Goal: Task Accomplishment & Management: Use online tool/utility

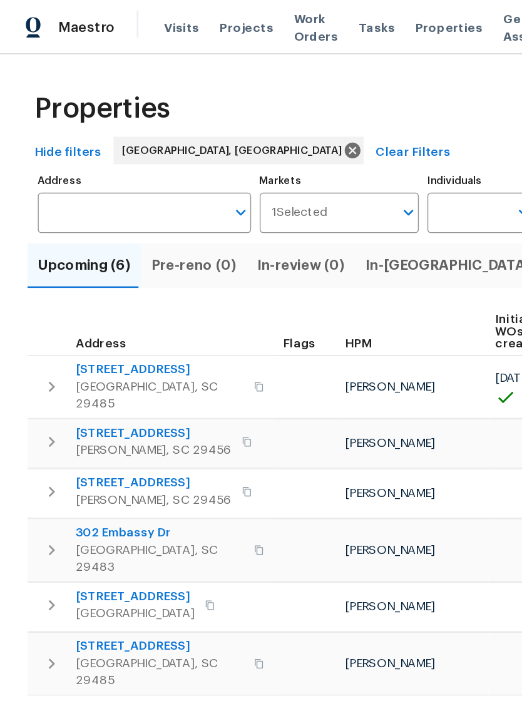
click at [129, 18] on span "Visits" at bounding box center [132, 20] width 26 height 13
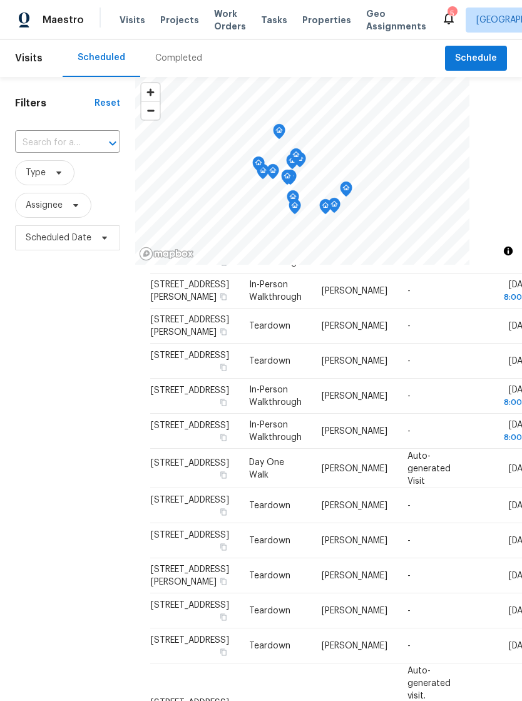
scroll to position [616, 0]
click at [444, 15] on icon at bounding box center [449, 19] width 10 height 13
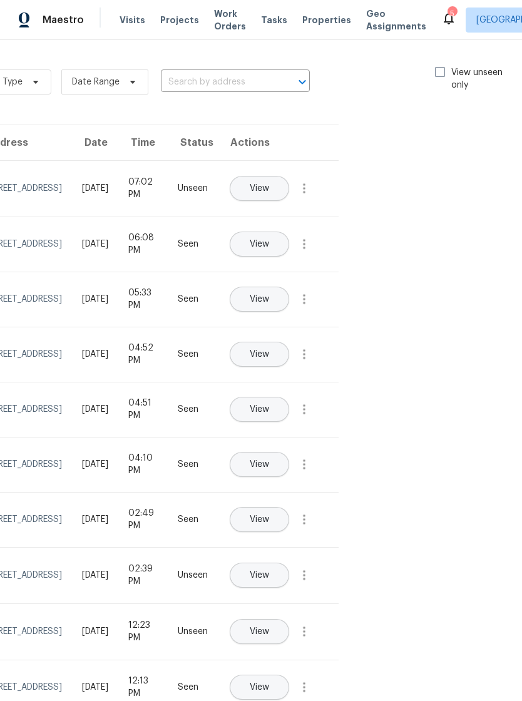
scroll to position [-1, 146]
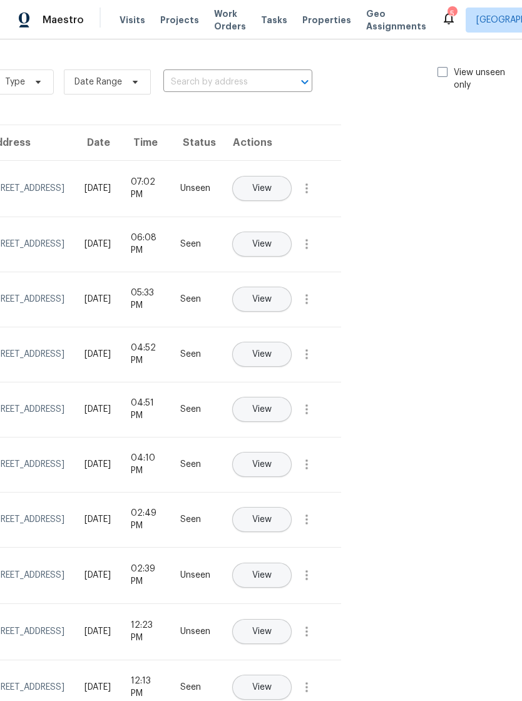
click at [439, 69] on span at bounding box center [442, 72] width 10 height 10
click at [439, 69] on input "View unseen only" at bounding box center [441, 70] width 8 height 8
checkbox input "true"
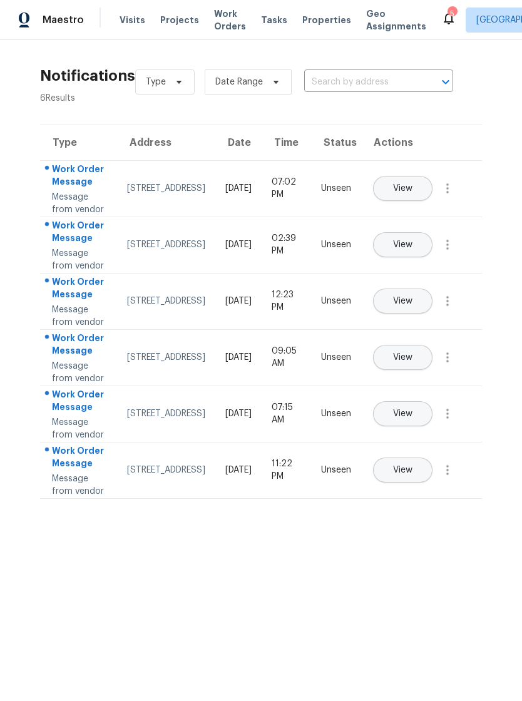
scroll to position [0, 0]
click at [224, 21] on span "Work Orders" at bounding box center [230, 20] width 32 height 25
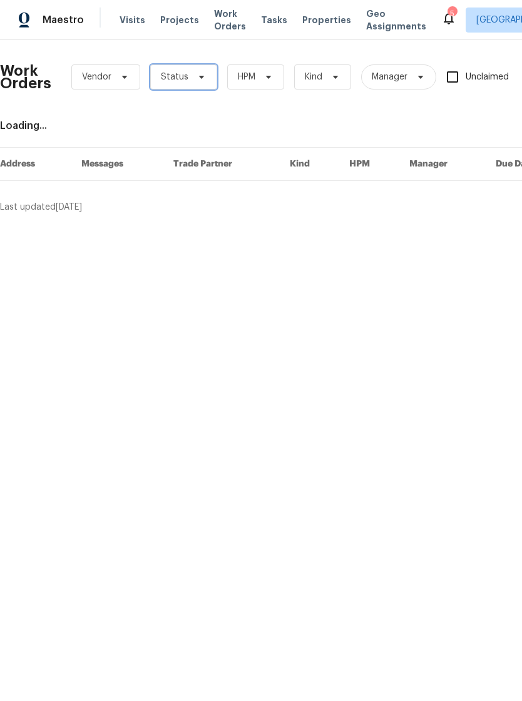
click at [205, 84] on span "Status" at bounding box center [183, 76] width 67 height 25
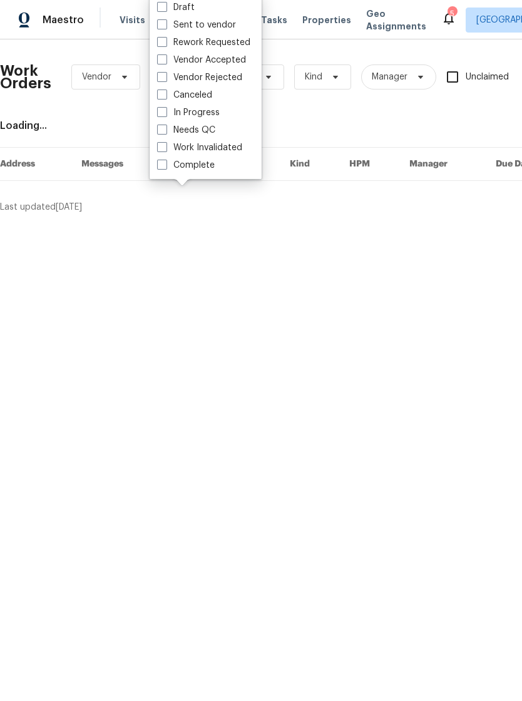
click at [169, 131] on label "Needs QC" at bounding box center [186, 130] width 58 height 13
click at [165, 131] on input "Needs QC" at bounding box center [161, 128] width 8 height 8
checkbox input "true"
